Goal: Navigation & Orientation: Find specific page/section

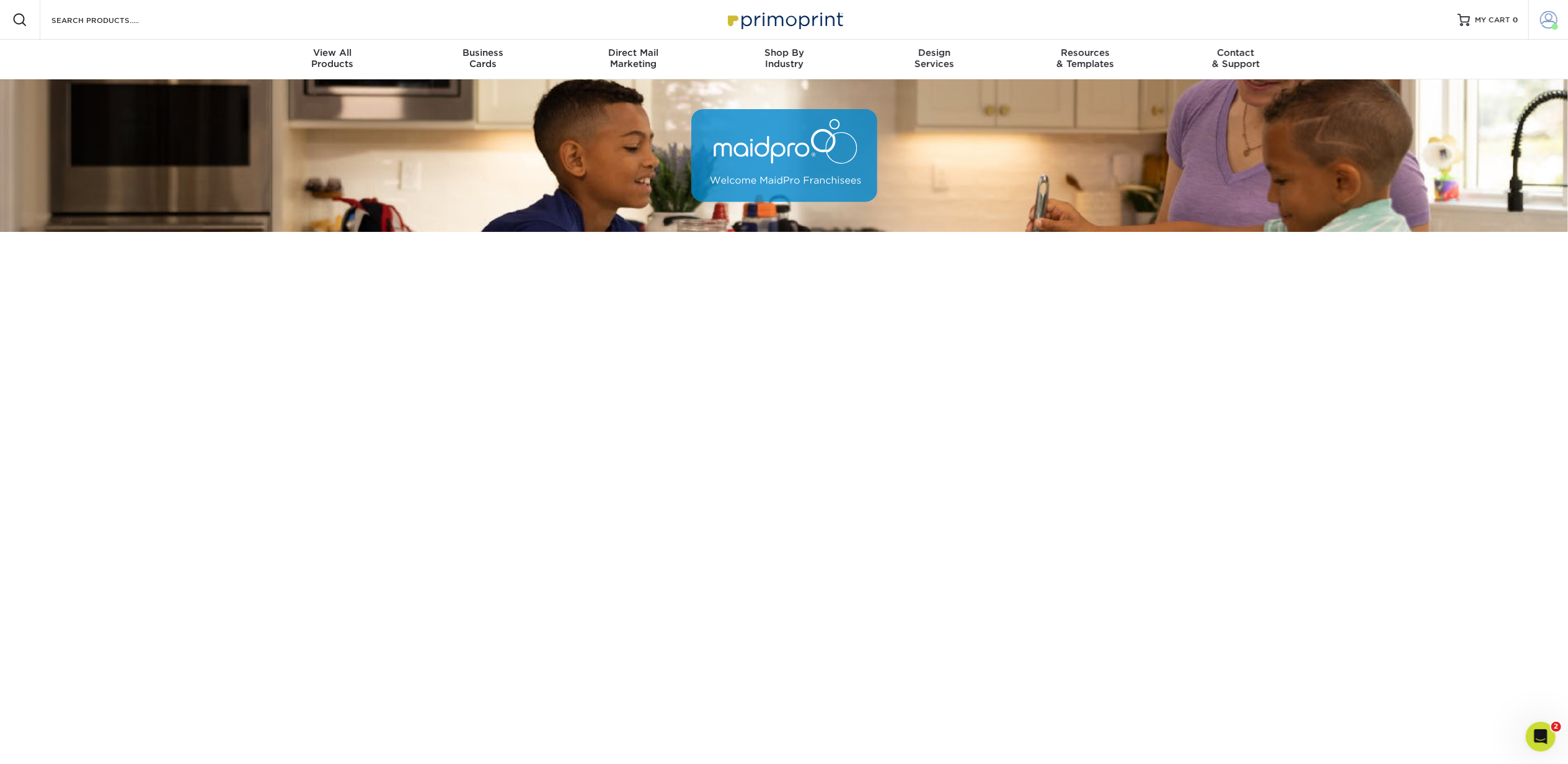
click at [1545, 24] on span at bounding box center [1549, 19] width 17 height 17
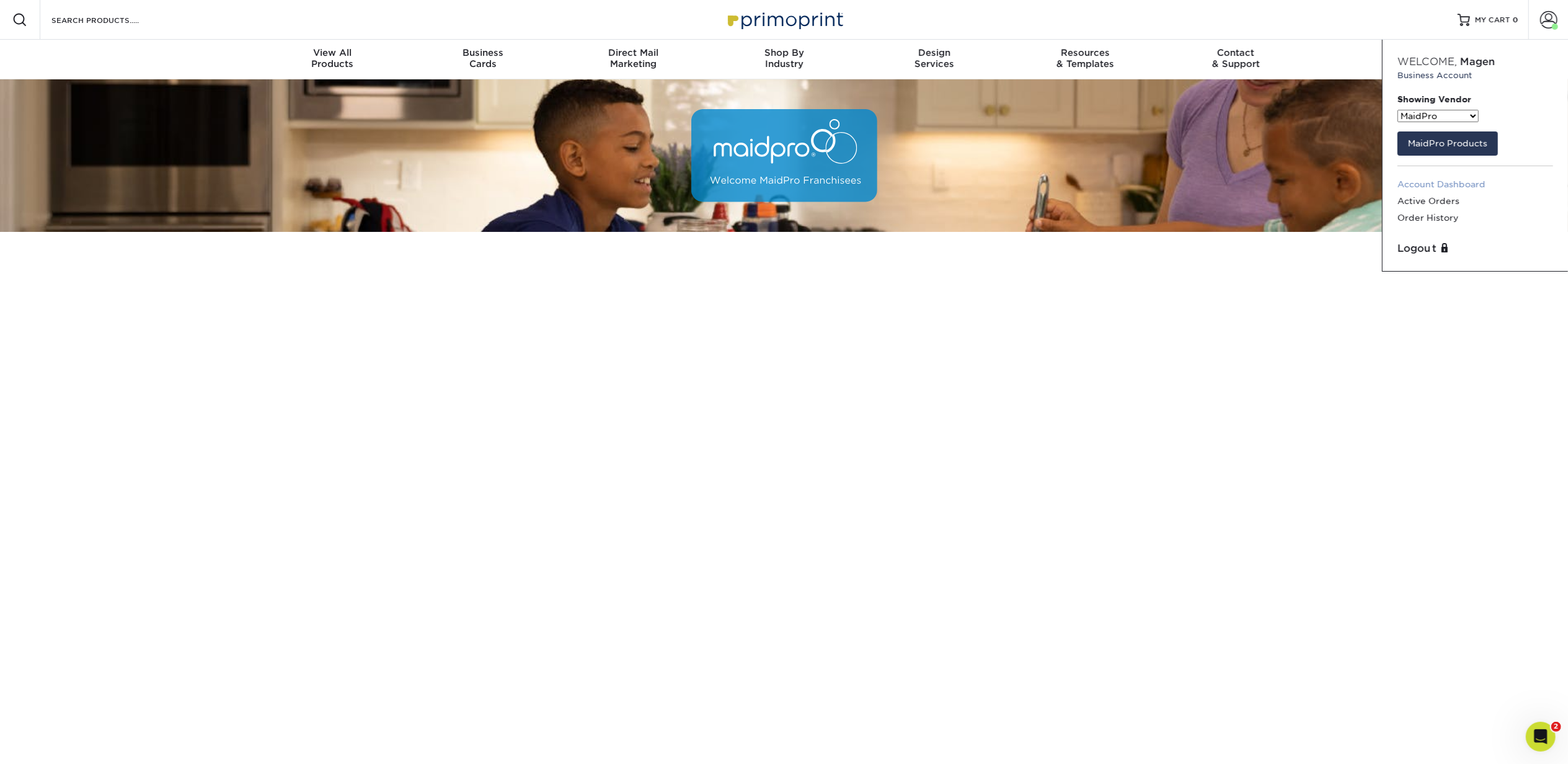
click at [1466, 184] on link "Account Dashboard" at bounding box center [1475, 185] width 156 height 17
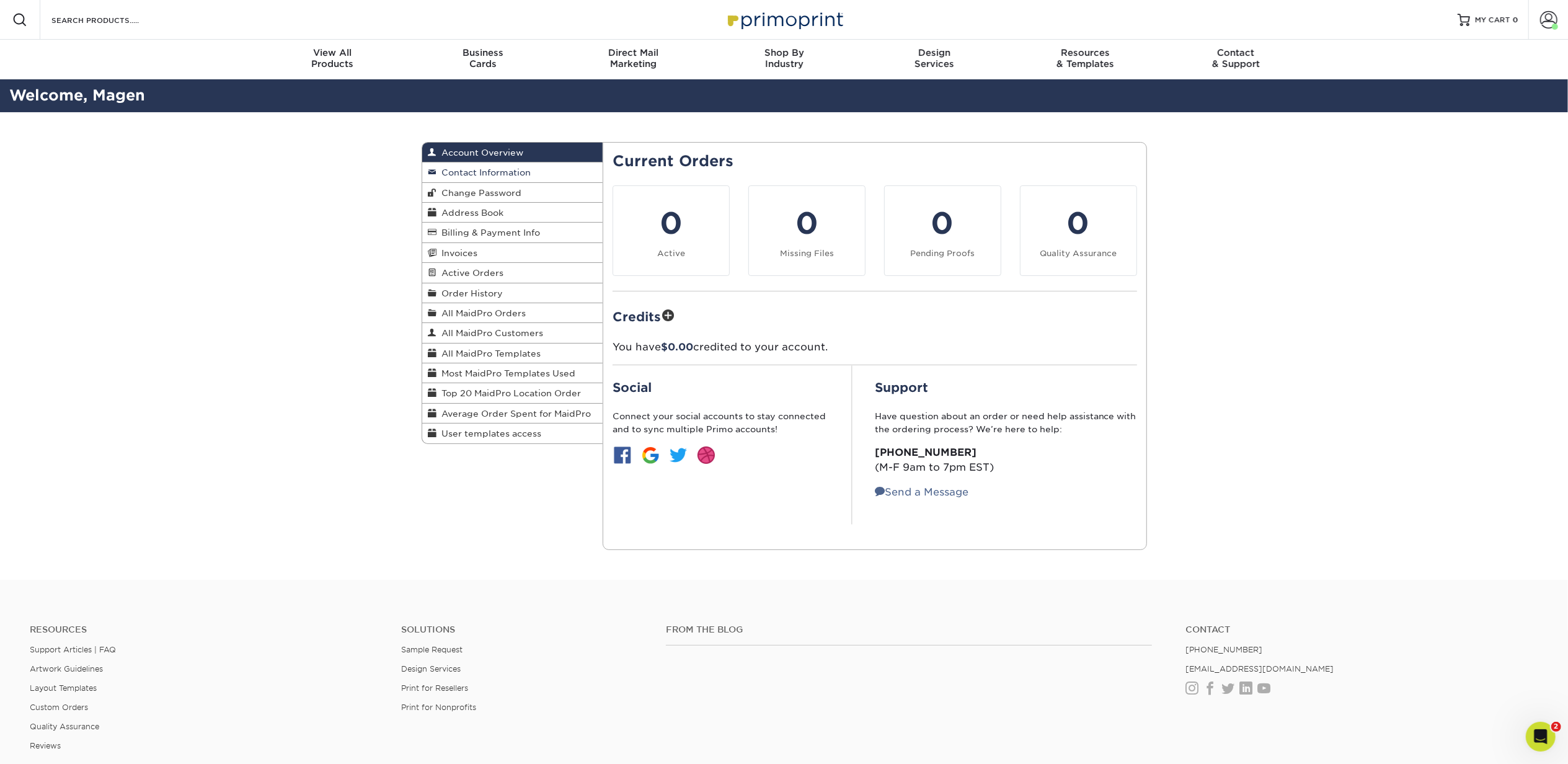
click at [503, 172] on span "Contact Information" at bounding box center [484, 172] width 94 height 10
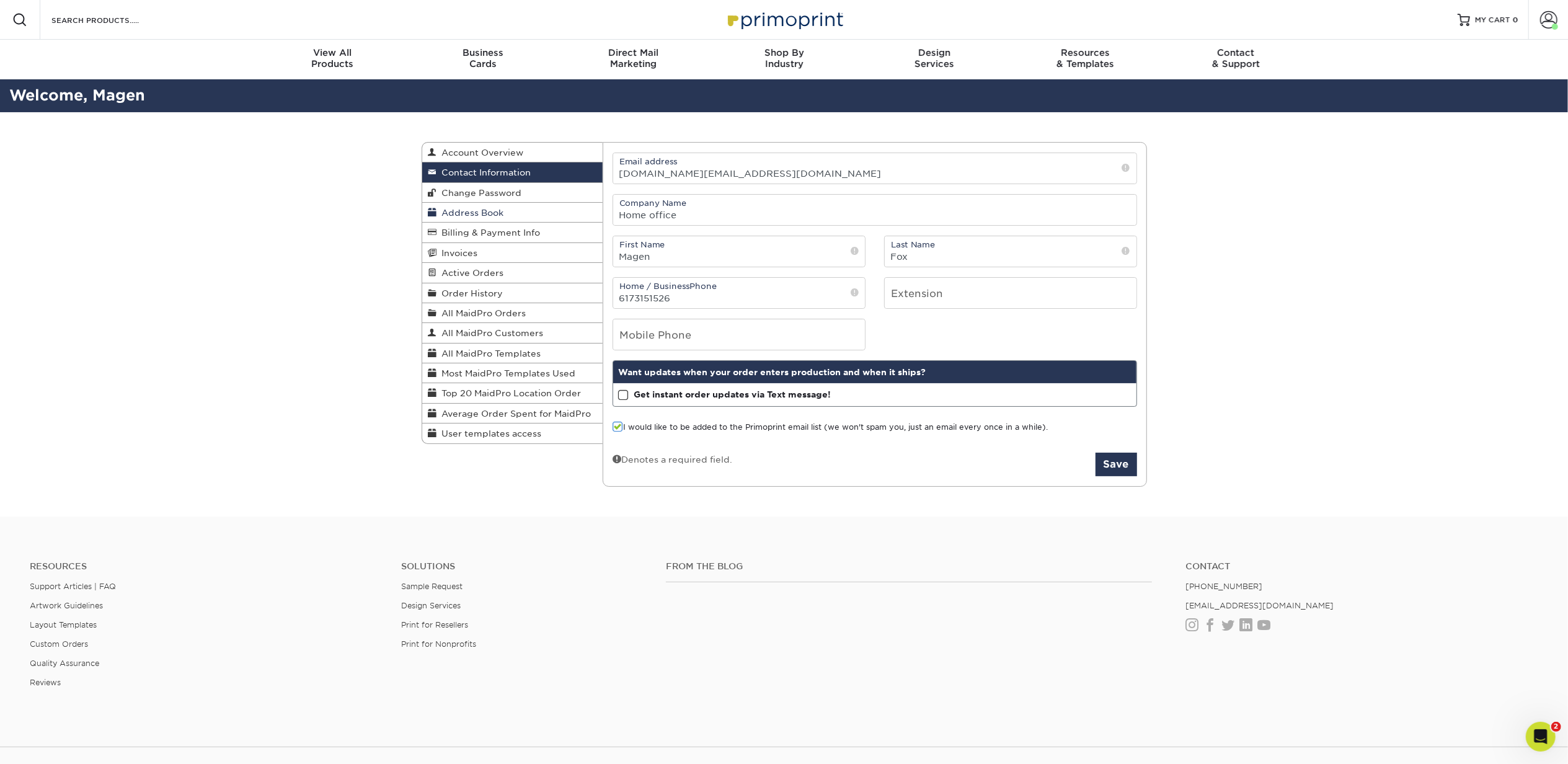
click at [492, 212] on span "Address Book" at bounding box center [471, 212] width 67 height 10
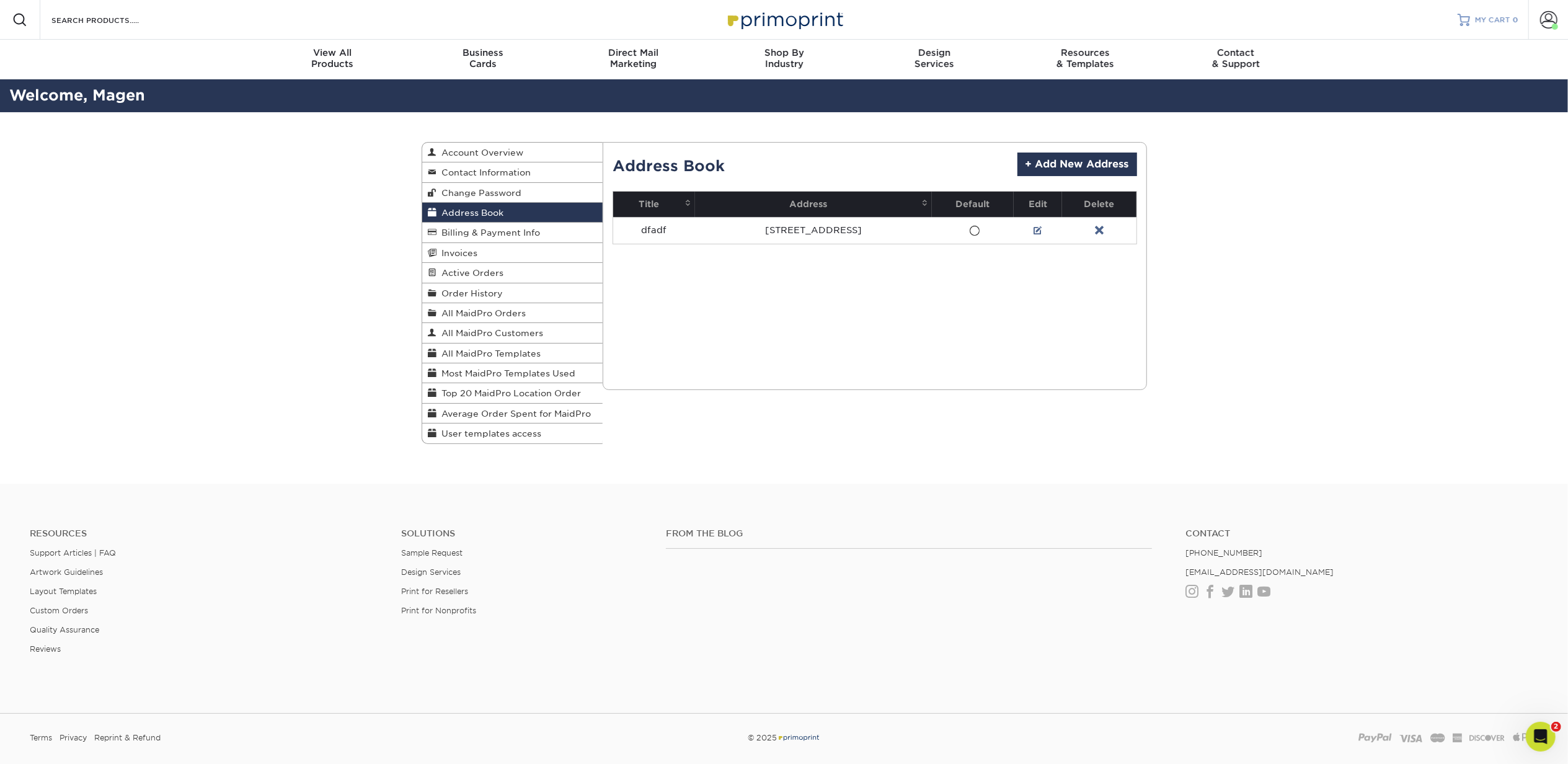
click at [1478, 23] on span "MY CART" at bounding box center [1492, 20] width 35 height 10
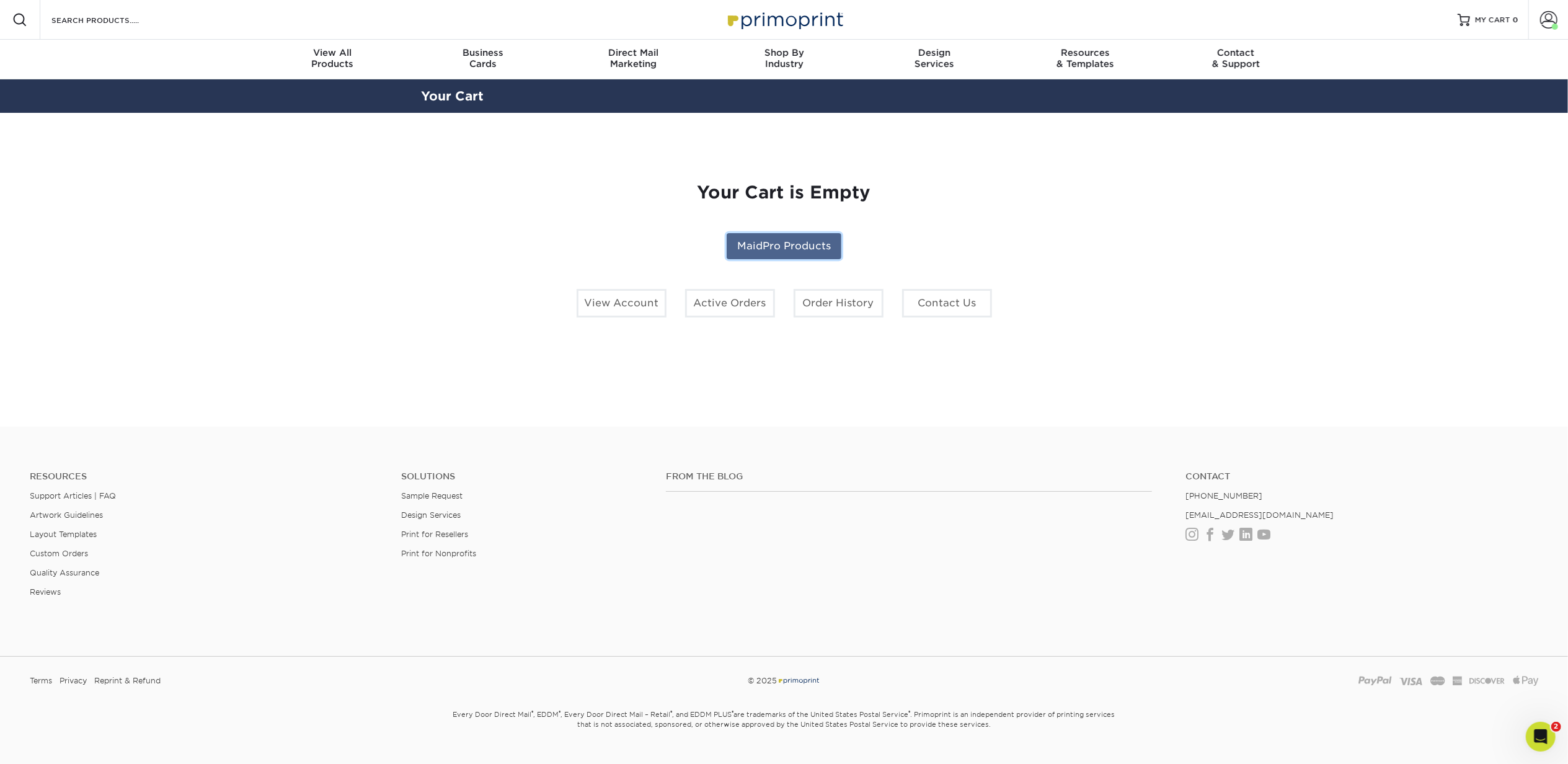
click at [801, 248] on link "MaidPro Products" at bounding box center [784, 246] width 115 height 26
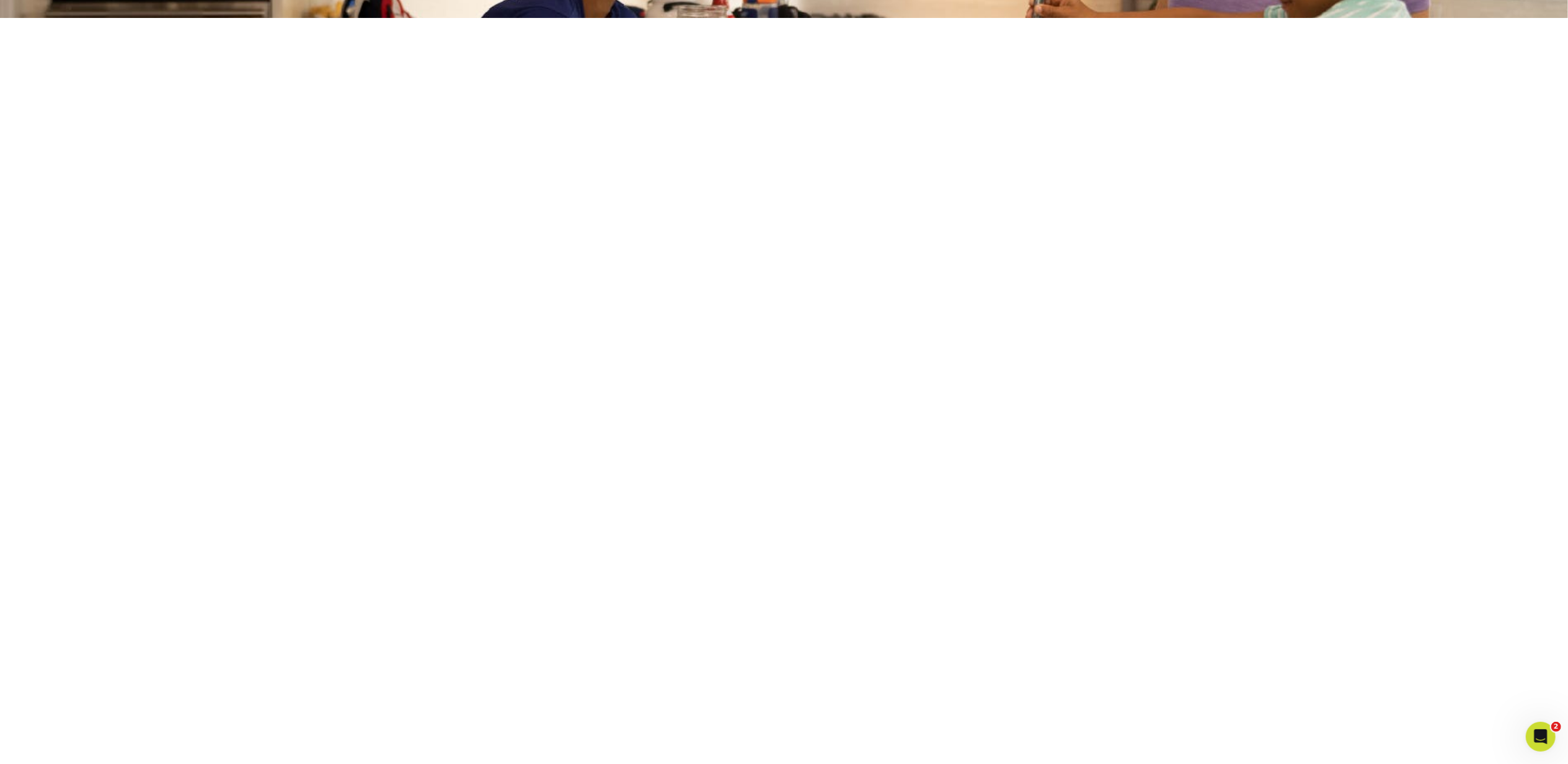
scroll to position [231, 0]
